Goal: Task Accomplishment & Management: Use online tool/utility

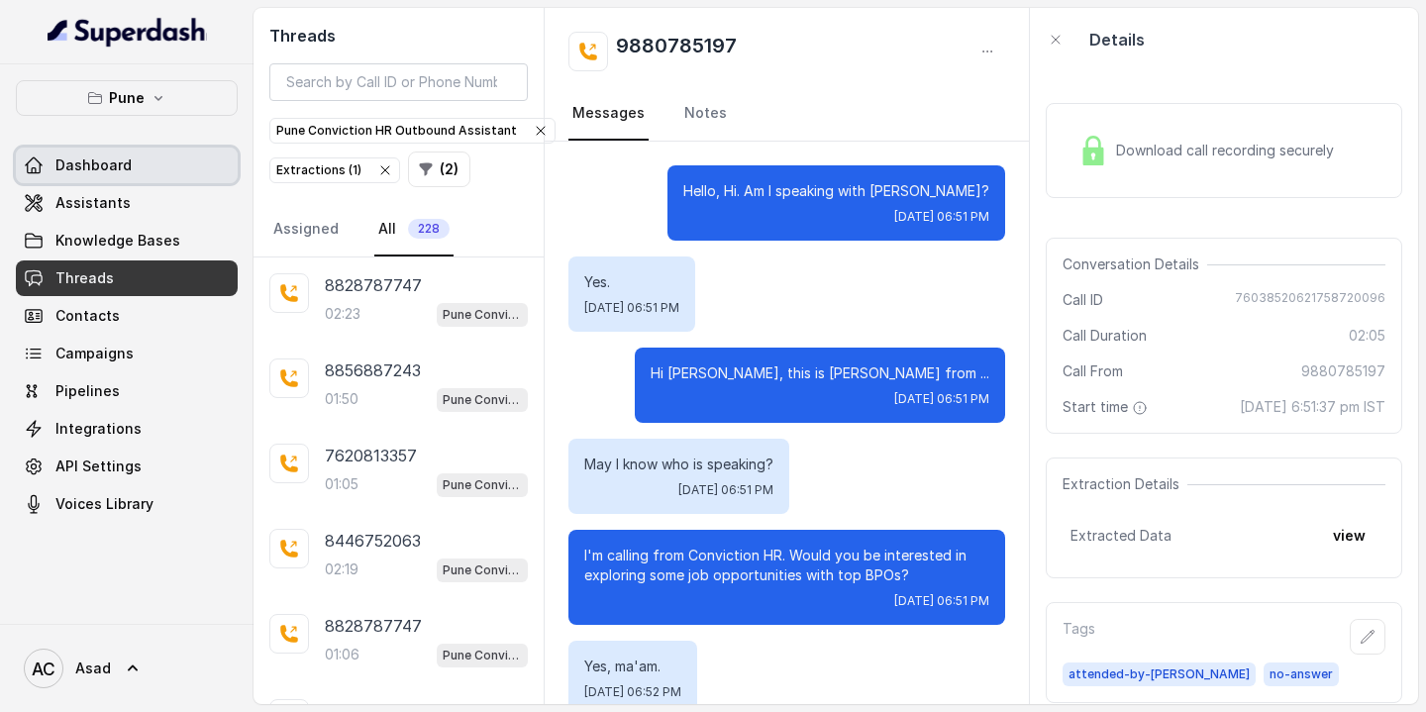
click at [119, 161] on span "Dashboard" at bounding box center [93, 166] width 76 height 20
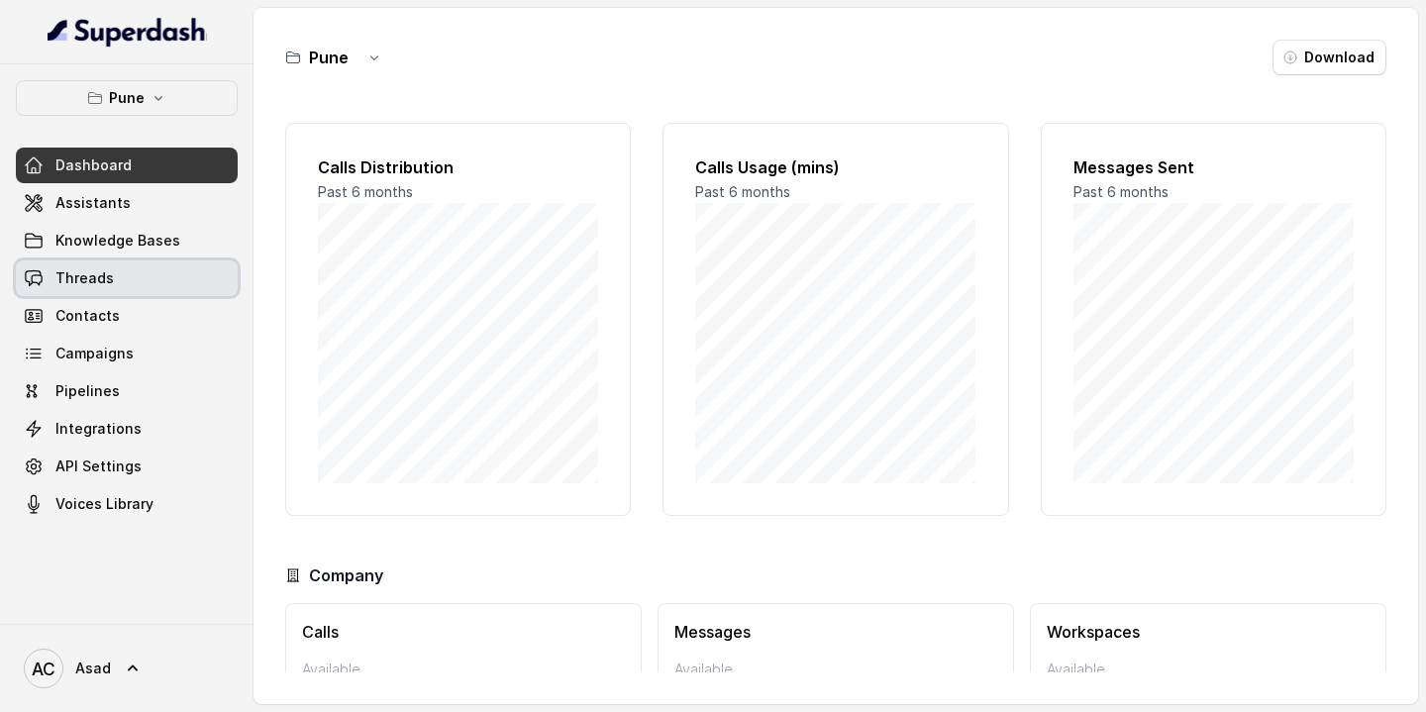
click at [145, 273] on link "Threads" at bounding box center [127, 279] width 222 height 36
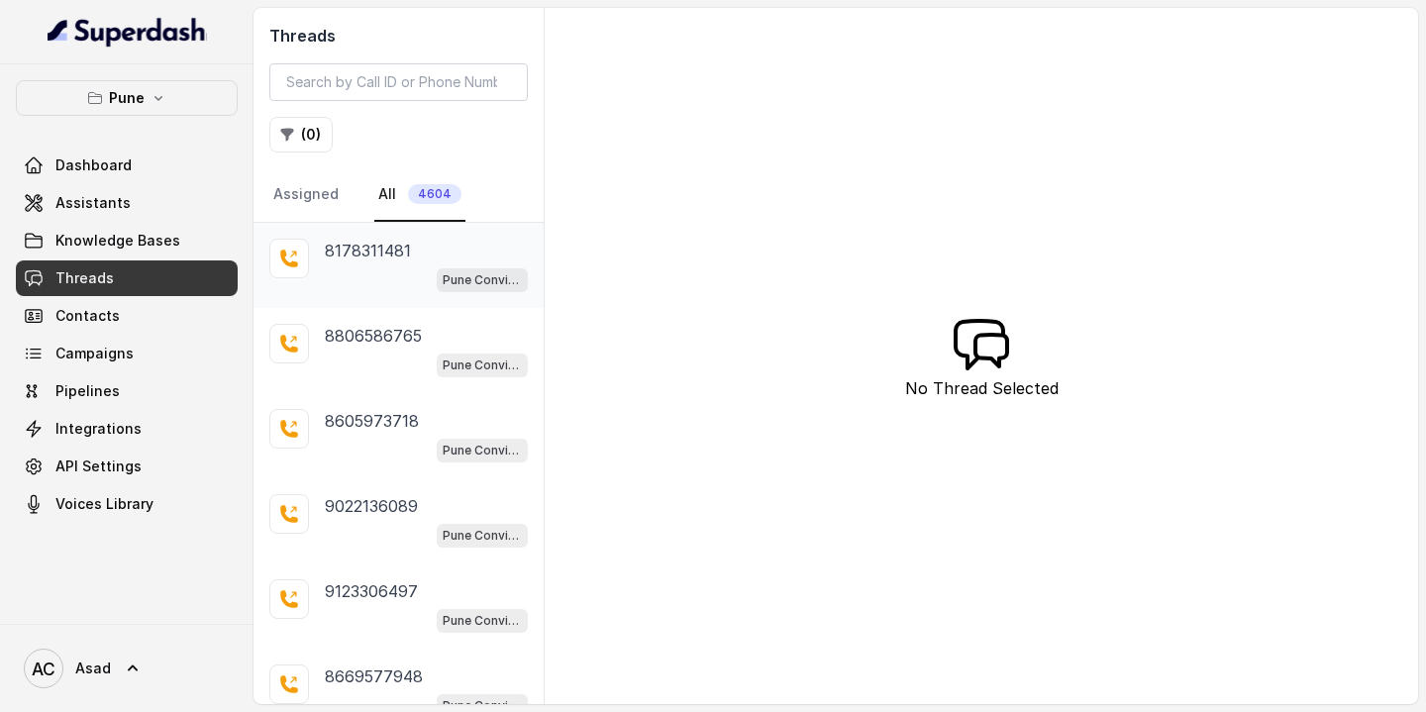
click at [363, 251] on p "8178311481" at bounding box center [368, 251] width 86 height 24
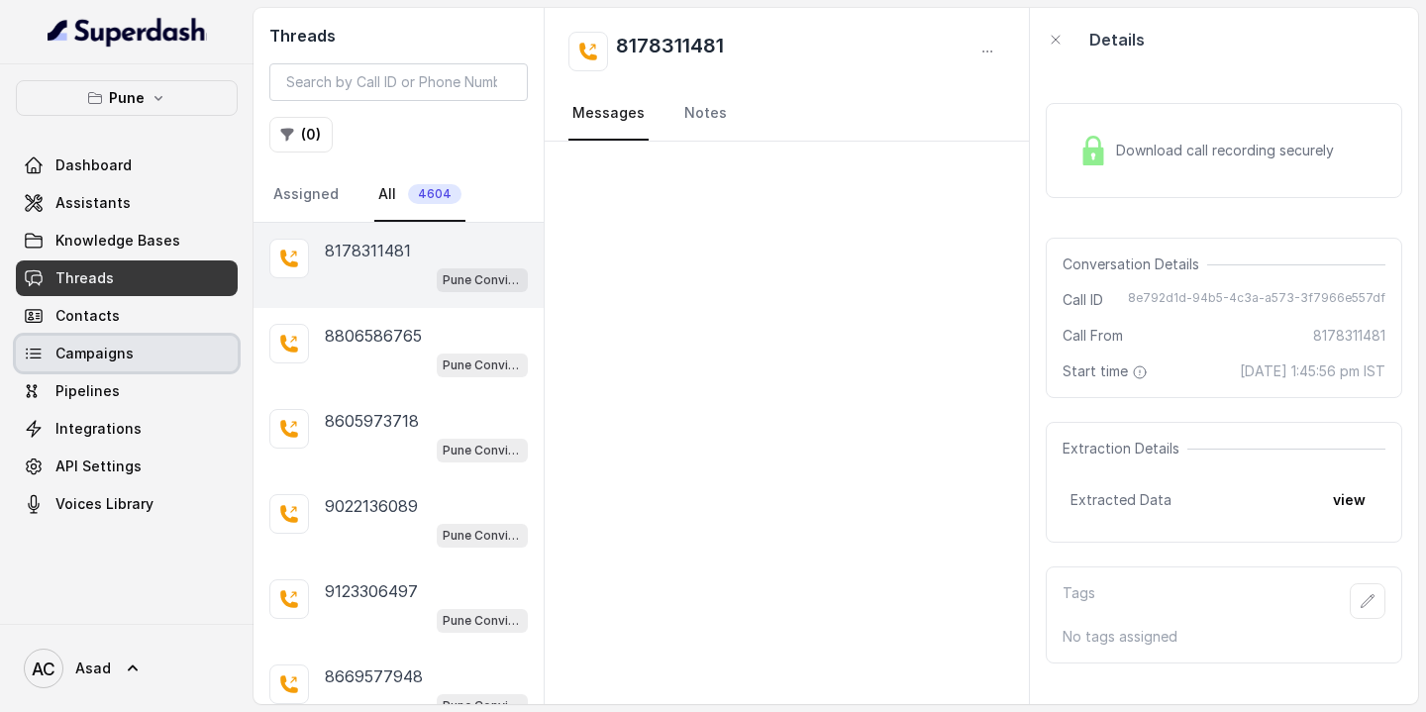
click at [168, 363] on link "Campaigns" at bounding box center [127, 354] width 222 height 36
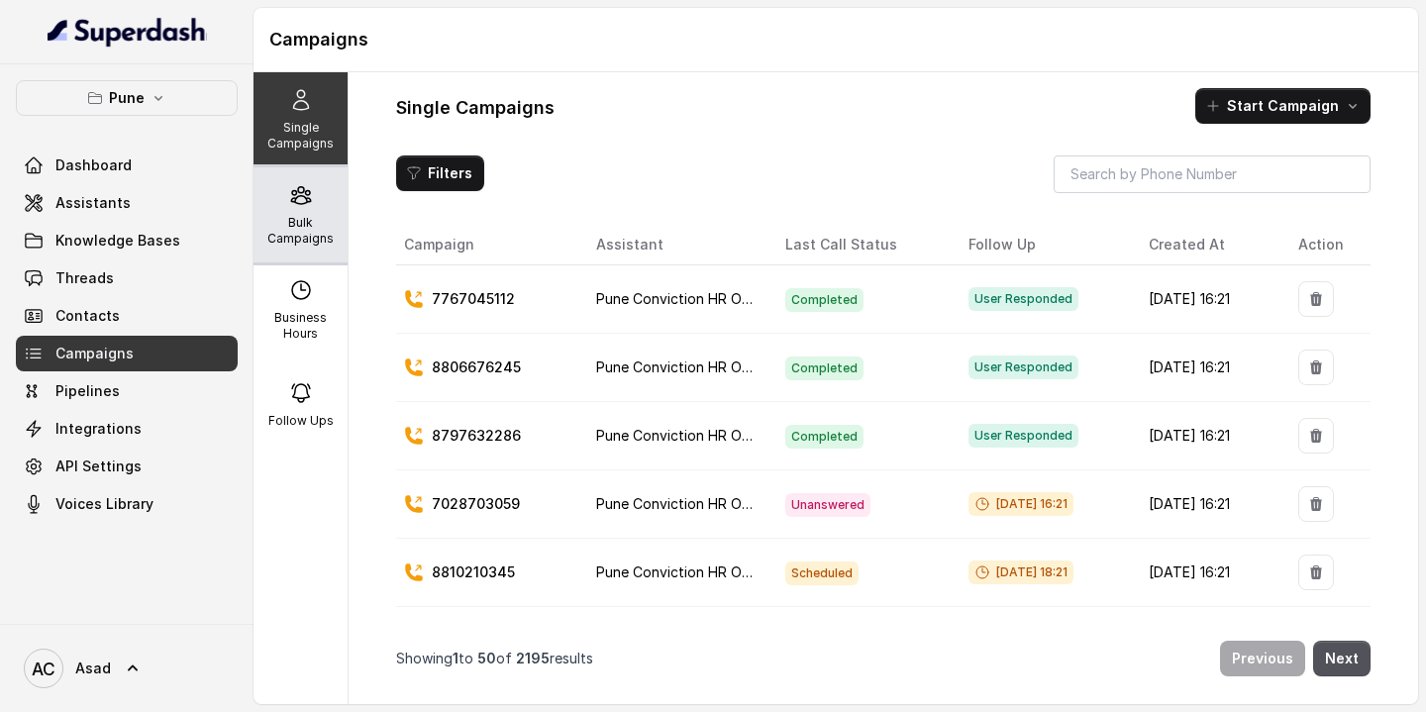
click at [310, 234] on p "Bulk Campaigns" at bounding box center [301, 231] width 78 height 32
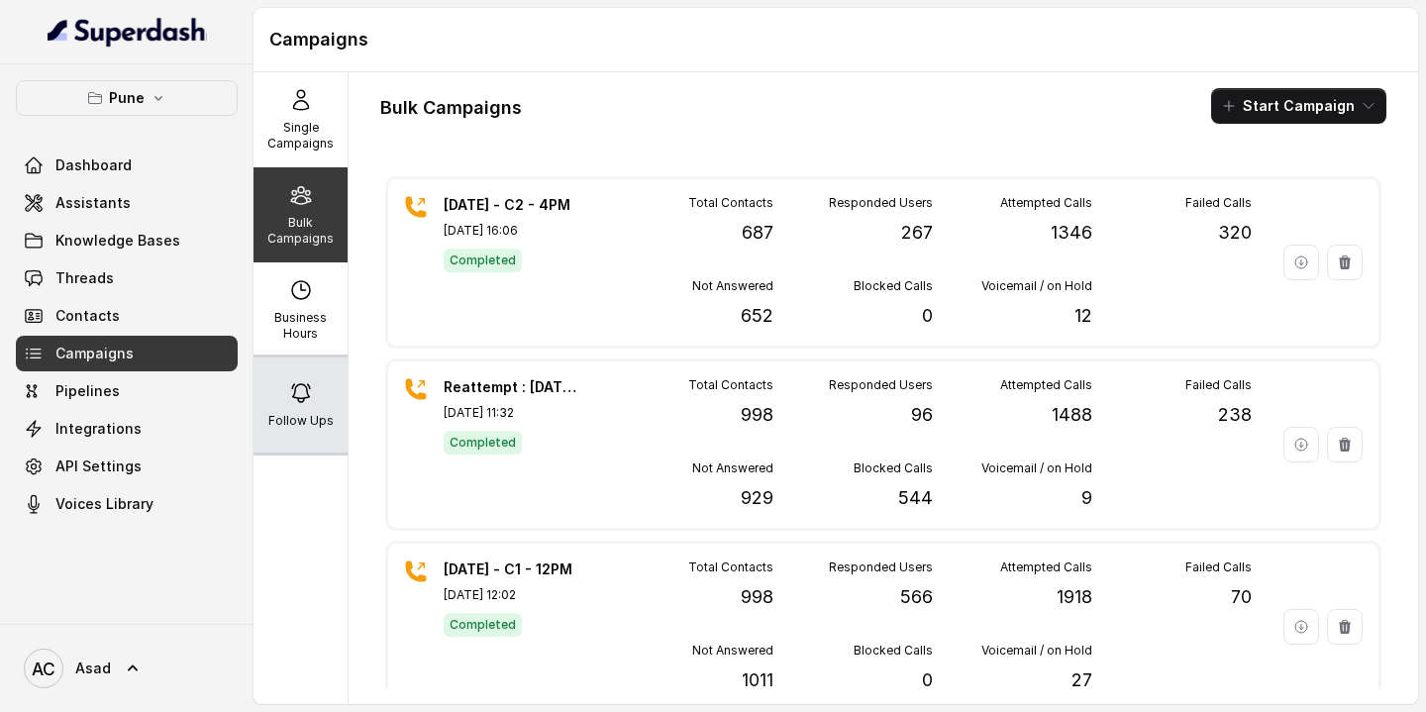
click at [293, 408] on div "Follow Ups" at bounding box center [301, 405] width 94 height 95
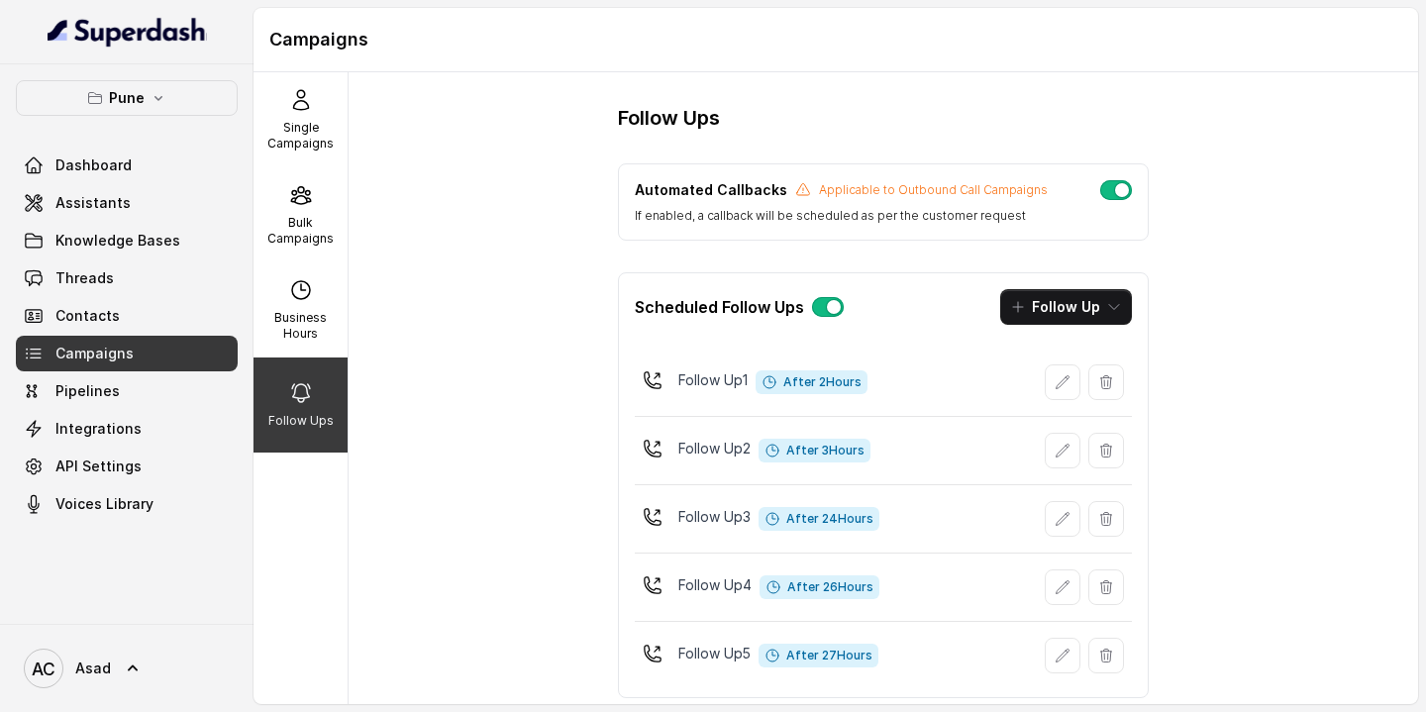
scroll to position [42, 0]
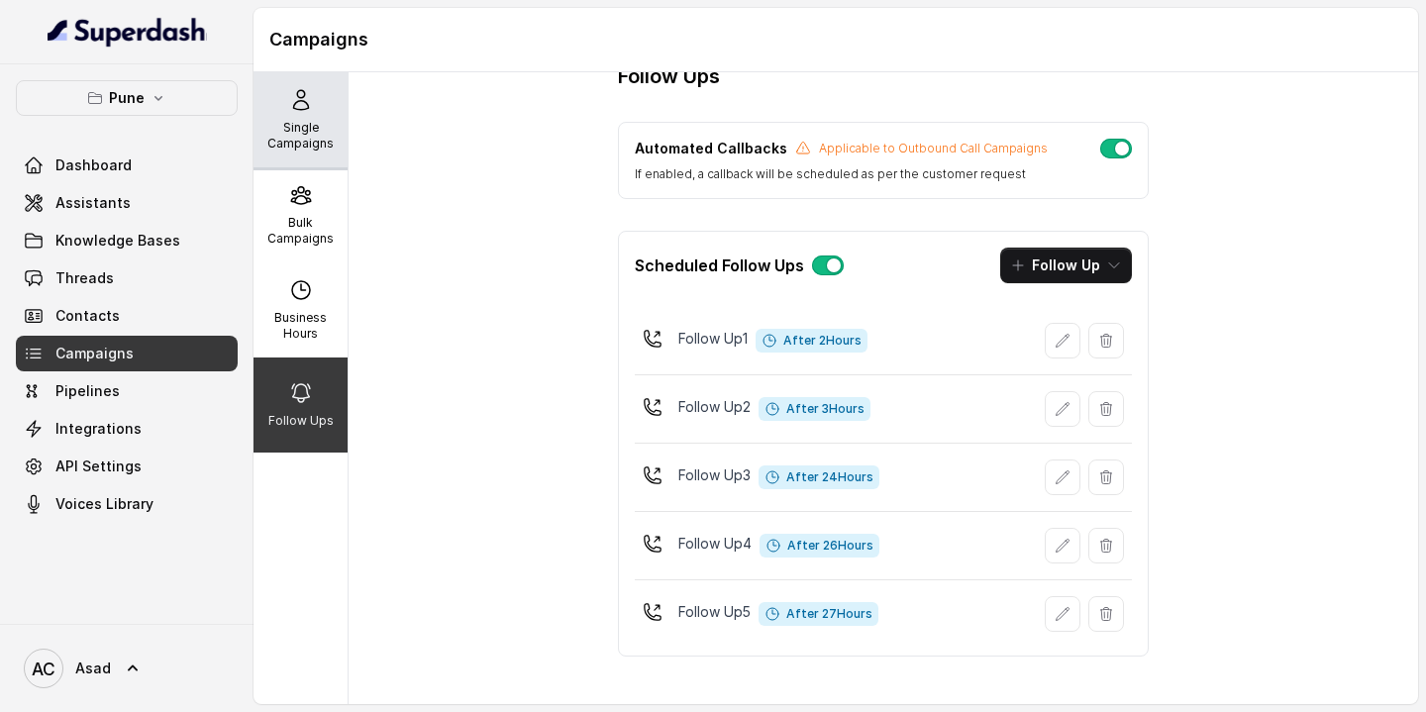
click at [297, 140] on p "Single Campaigns" at bounding box center [301, 136] width 78 height 32
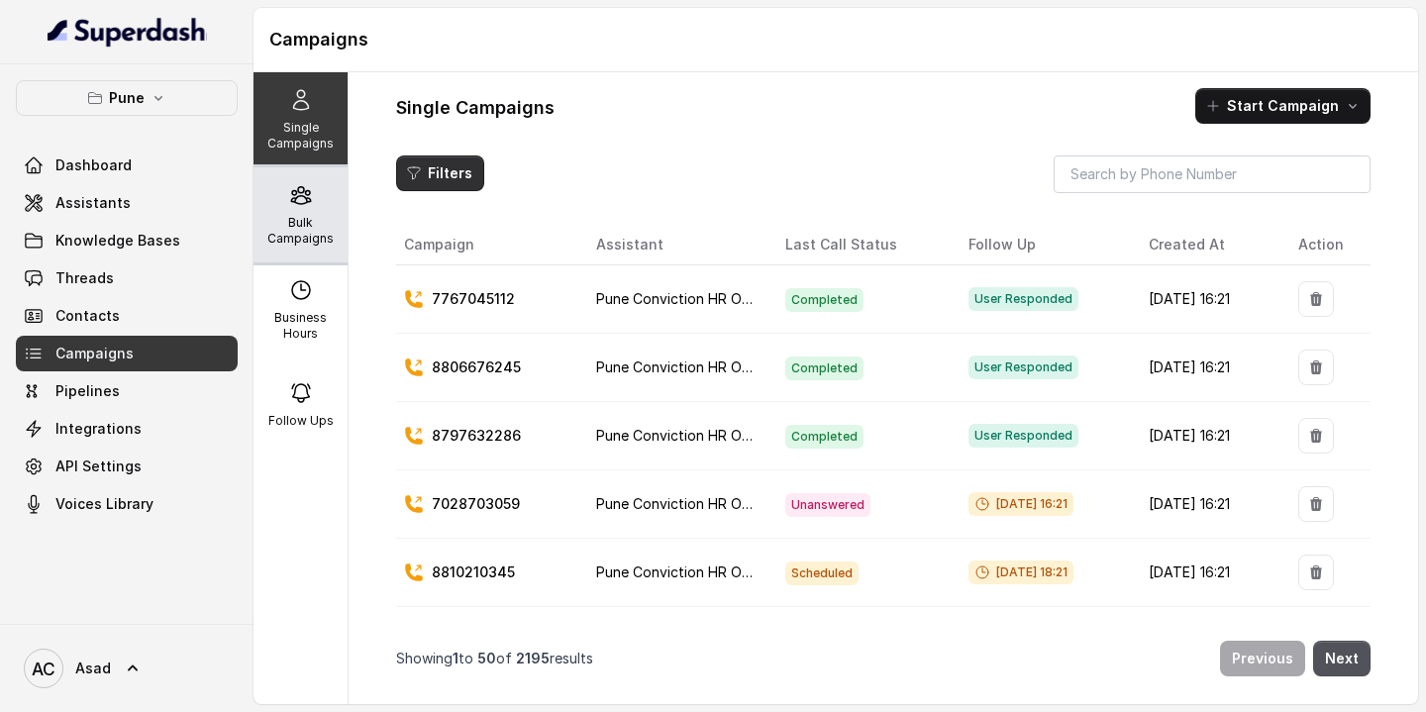
scroll to position [0, 0]
click at [302, 201] on icon at bounding box center [301, 195] width 24 height 24
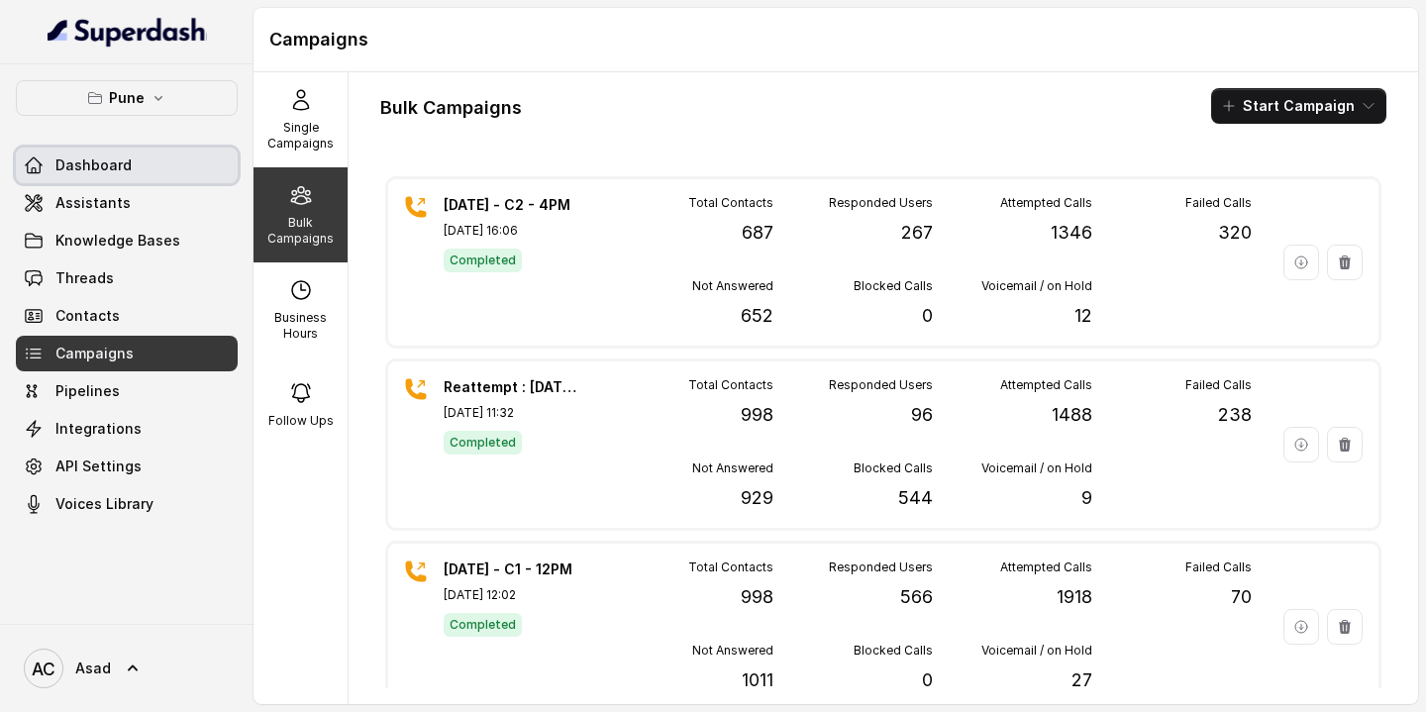
click at [126, 171] on span "Dashboard" at bounding box center [93, 166] width 76 height 20
